Goal: Task Accomplishment & Management: Manage account settings

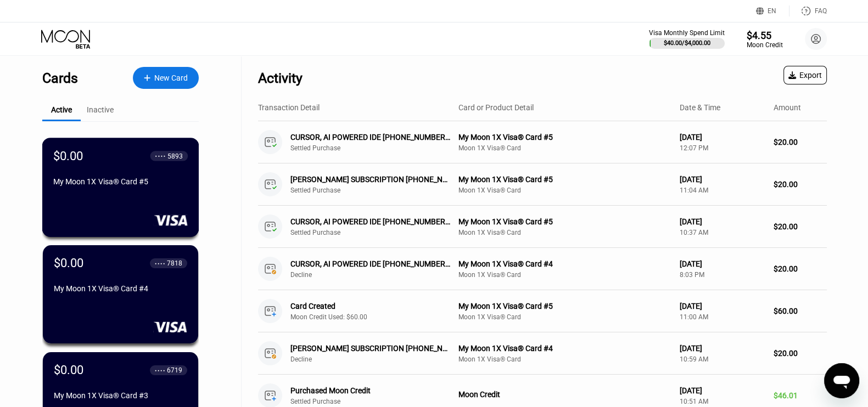
click at [124, 155] on div "$0.00 ● ● ● ● 5893" at bounding box center [120, 156] width 135 height 14
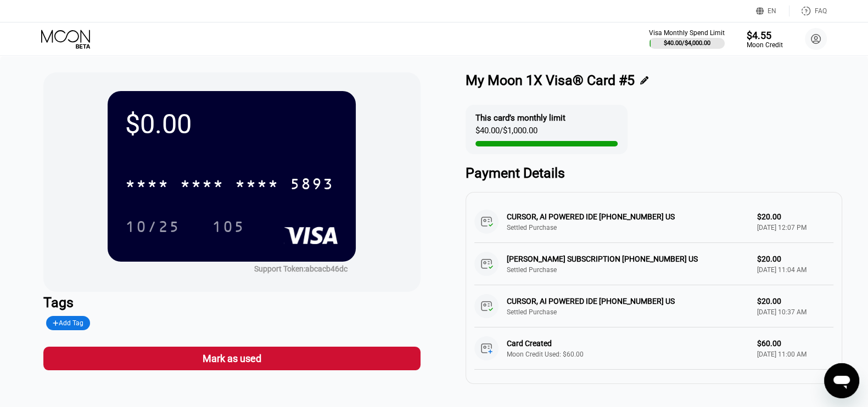
scroll to position [4, 0]
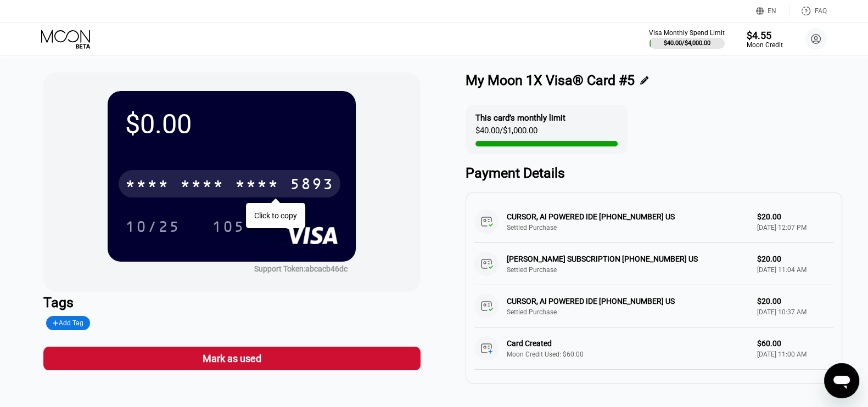
click at [166, 184] on div "* * * *" at bounding box center [147, 186] width 44 height 18
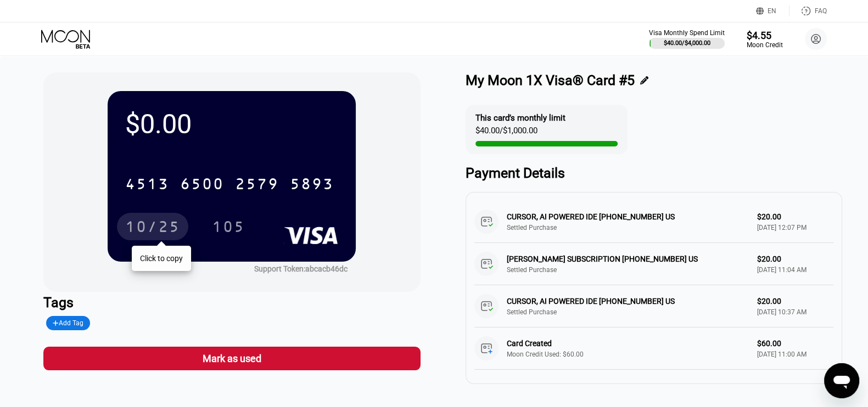
click at [133, 237] on div "10/25" at bounding box center [152, 229] width 55 height 18
